Goal: Navigation & Orientation: Find specific page/section

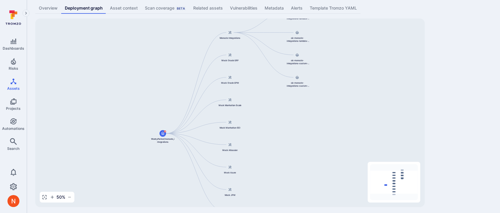
scroll to position [37, 0]
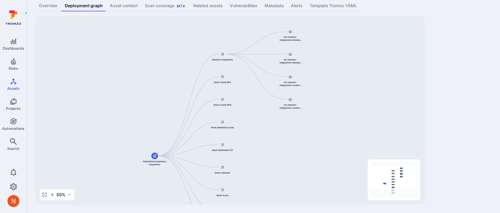
drag, startPoint x: 311, startPoint y: 91, endPoint x: 304, endPoint y: 116, distance: 25.4
click at [304, 116] on div "Monocle Integrations WarbyParker/monocle_integrations Mock Oracle ERP Mock Orac…" at bounding box center [229, 110] width 389 height 188
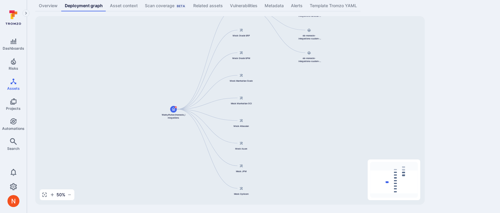
drag, startPoint x: 316, startPoint y: 96, endPoint x: 335, endPoint y: 49, distance: 50.2
click at [335, 49] on div "Monocle Integrations WarbyParker/monocle_integrations Mock Oracle ERP Mock Orac…" at bounding box center [229, 110] width 389 height 188
click at [472, 126] on div "WarbyParker/monocle_integrations ... Show more Type: Code repository Overview D…" at bounding box center [263, 87] width 473 height 249
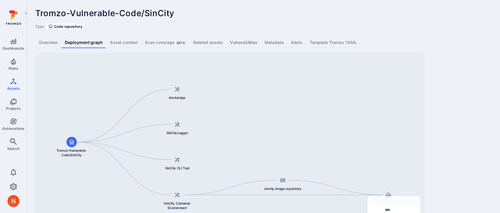
scroll to position [37, 0]
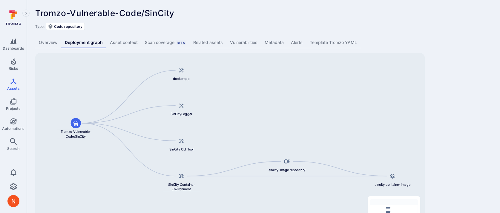
scroll to position [37, 0]
